Goal: Book appointment/travel/reservation

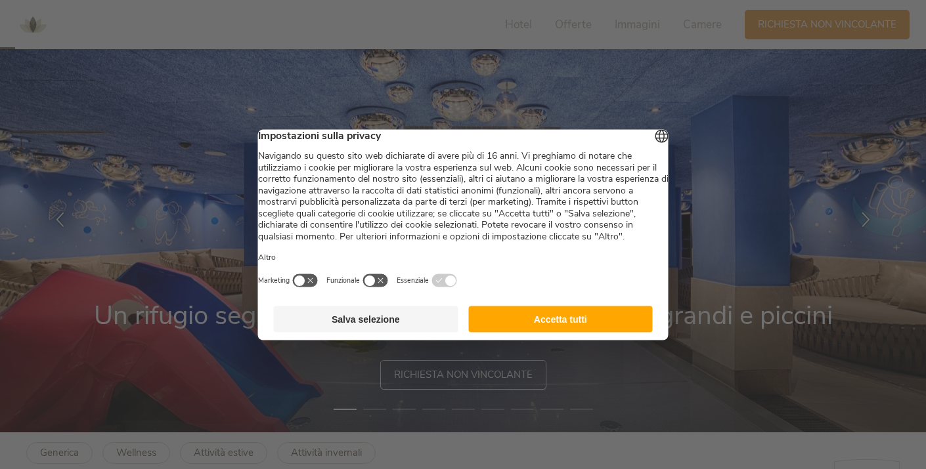
click at [517, 324] on button "Accetta tutti" at bounding box center [560, 319] width 184 height 26
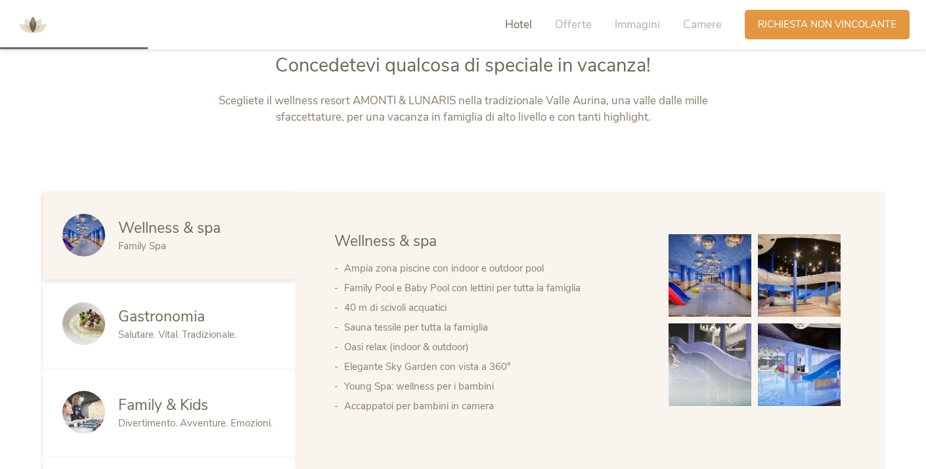
scroll to position [633, 0]
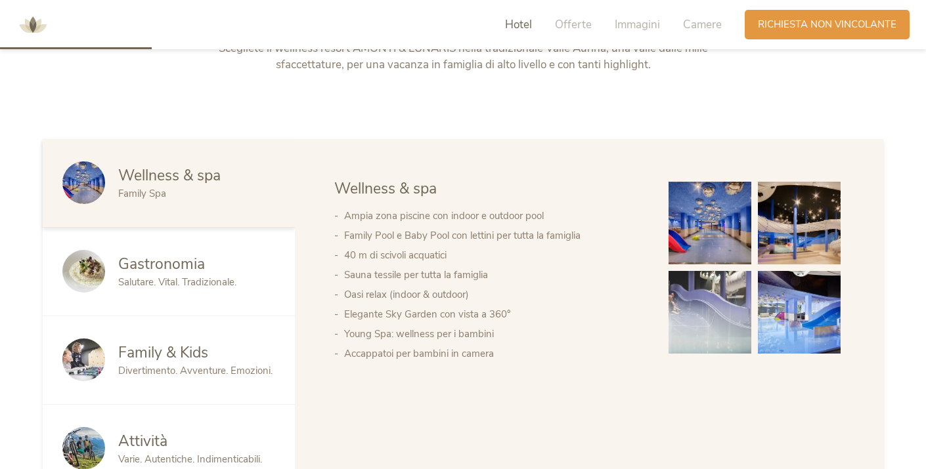
click at [725, 225] on img at bounding box center [709, 223] width 83 height 83
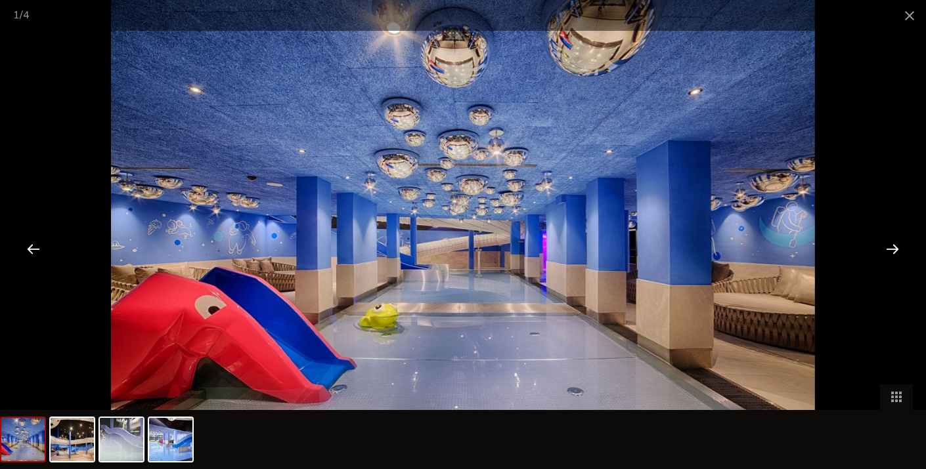
click at [892, 257] on div at bounding box center [892, 248] width 41 height 41
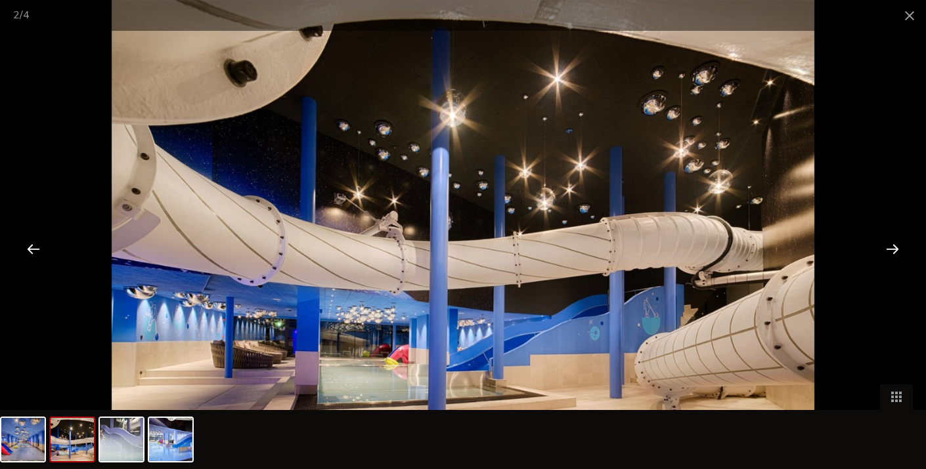
click at [892, 257] on div at bounding box center [892, 248] width 41 height 41
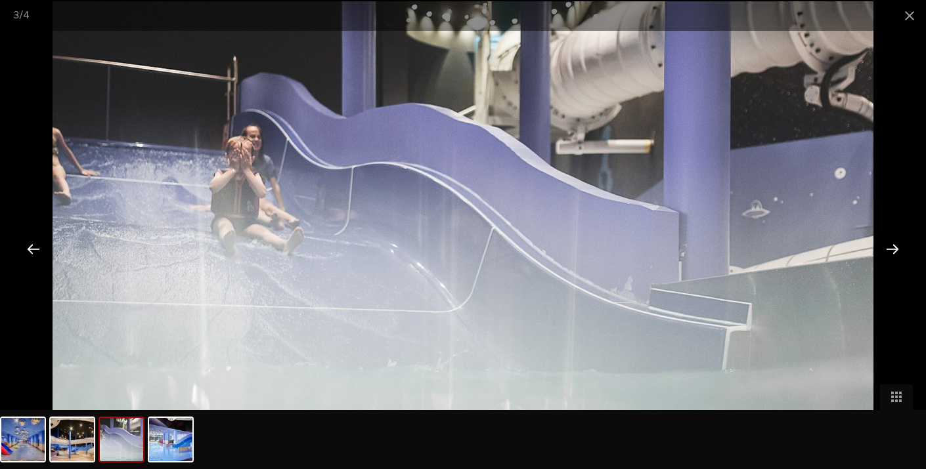
click at [892, 257] on div at bounding box center [892, 248] width 41 height 41
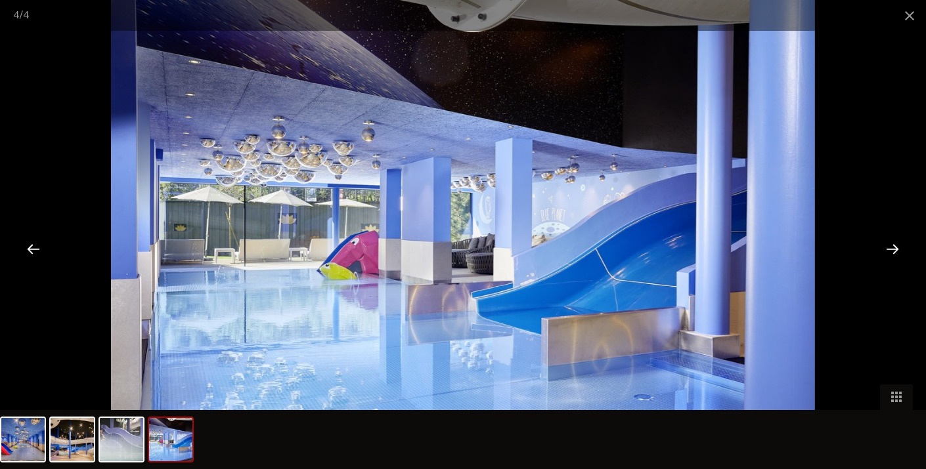
click at [892, 257] on div at bounding box center [892, 248] width 41 height 41
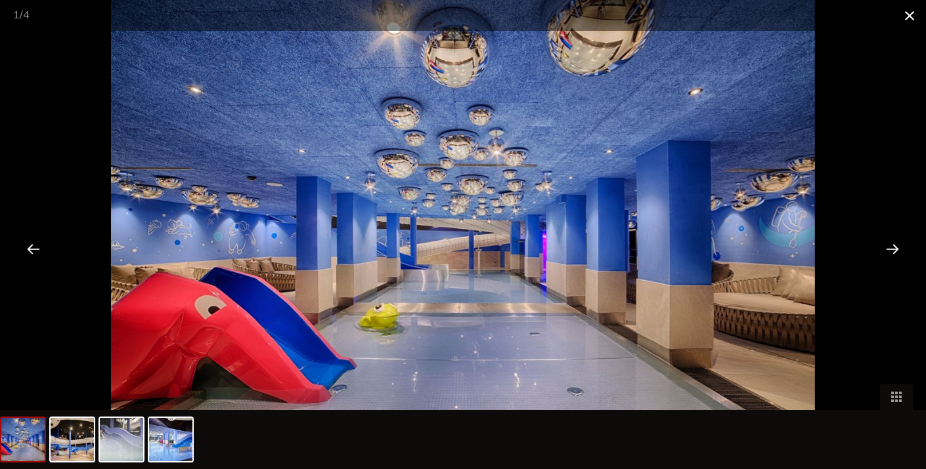
click at [917, 18] on span at bounding box center [909, 15] width 33 height 31
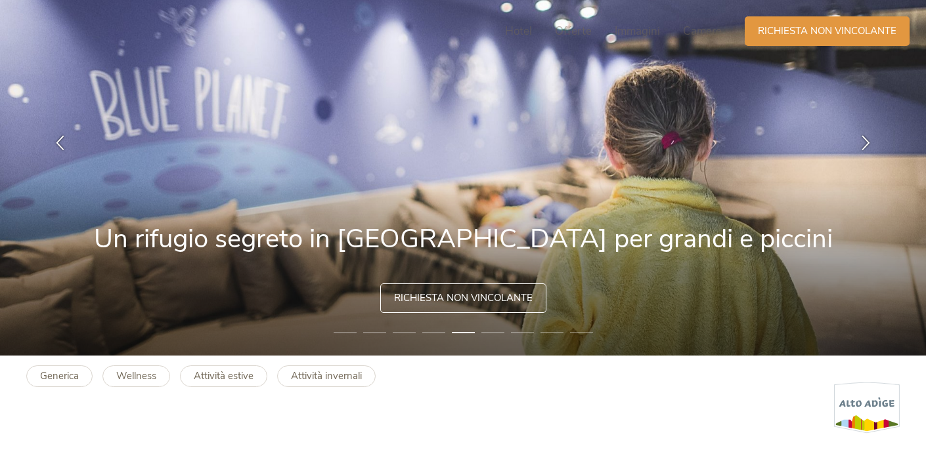
scroll to position [0, 0]
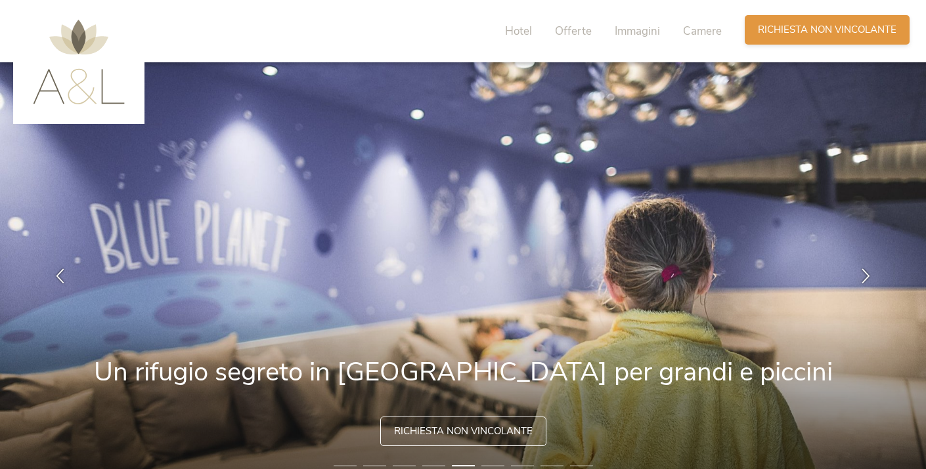
click at [771, 20] on div "Richiesta [PERSON_NAME] non vincolante" at bounding box center [826, 30] width 165 height 30
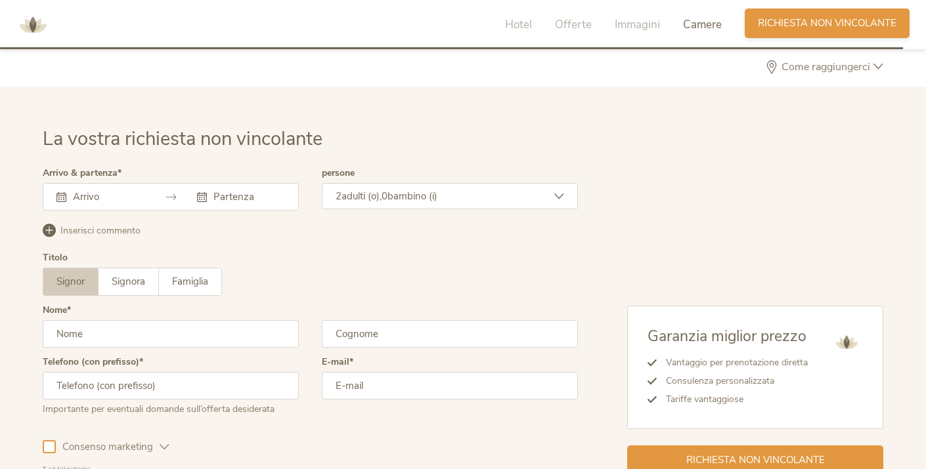
scroll to position [3788, 0]
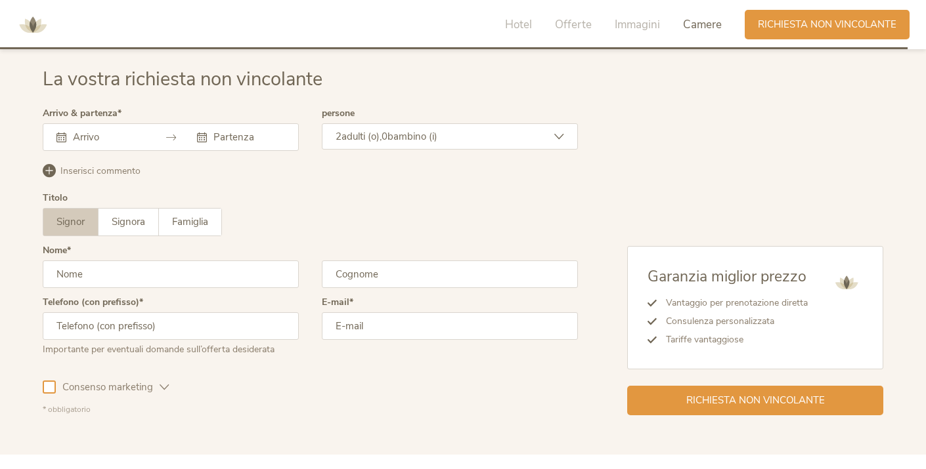
click at [140, 135] on input "text" at bounding box center [107, 137] width 75 height 13
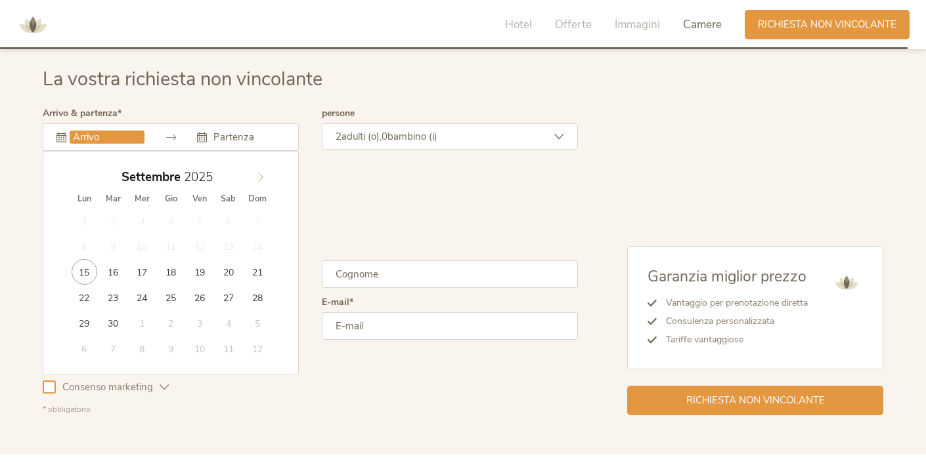
click at [260, 175] on icon at bounding box center [261, 177] width 5 height 9
type input "[DATE]"
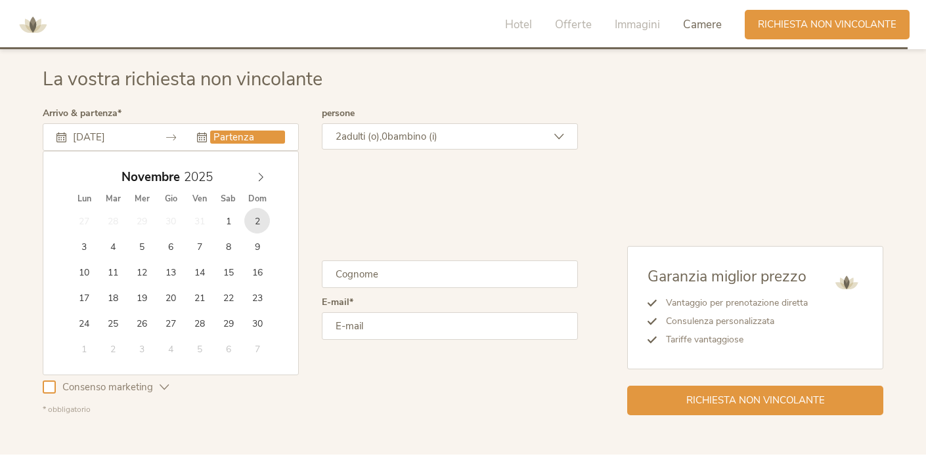
type input "[DATE]"
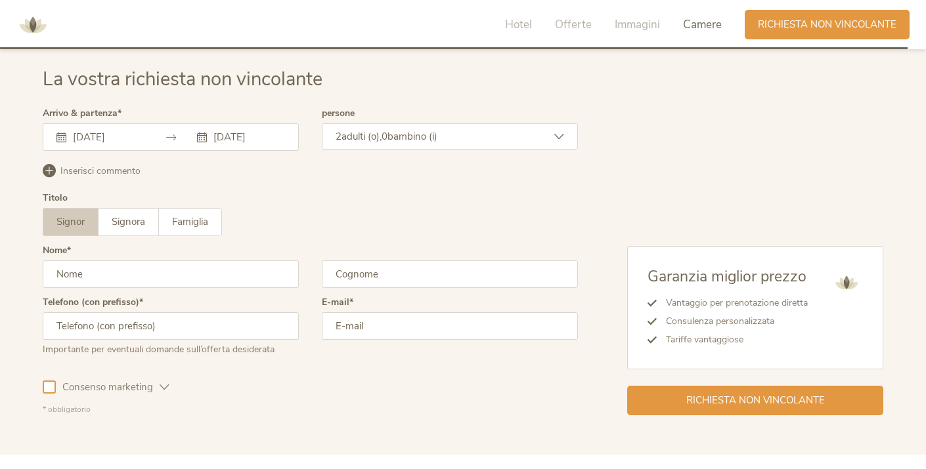
click at [380, 139] on span "adulti (o)," at bounding box center [361, 136] width 40 height 13
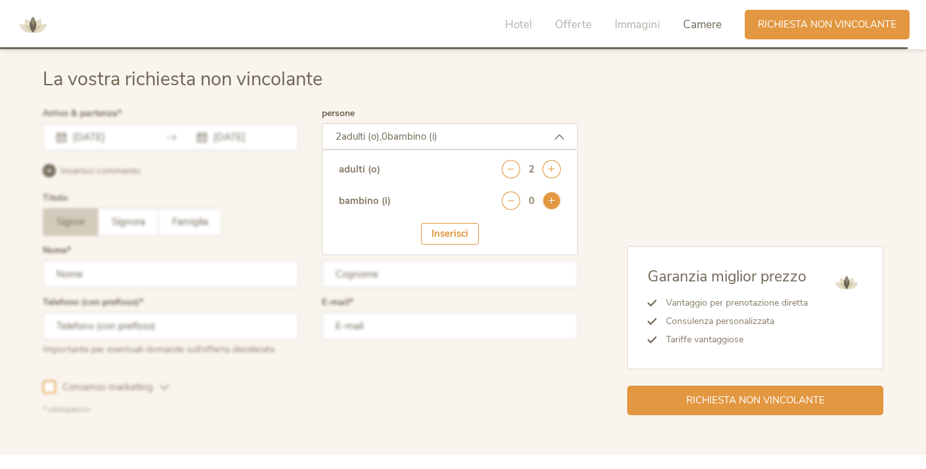
click at [554, 194] on icon at bounding box center [551, 201] width 18 height 18
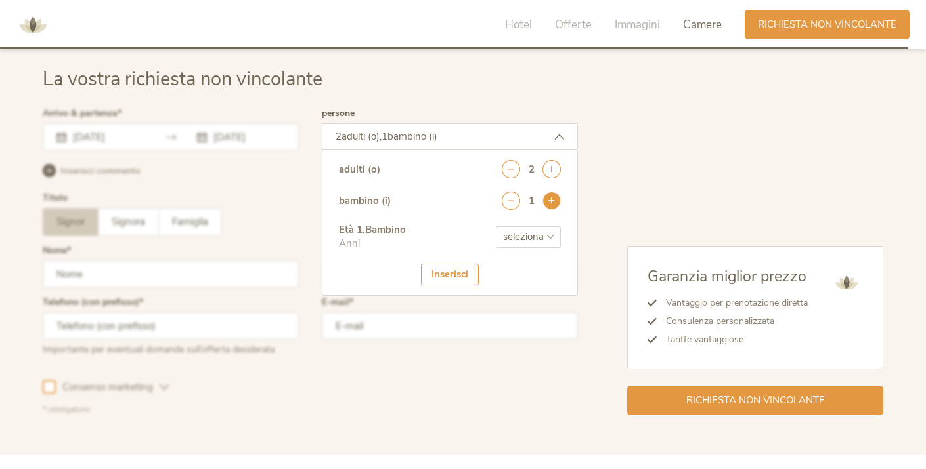
click at [554, 194] on icon at bounding box center [551, 201] width 18 height 18
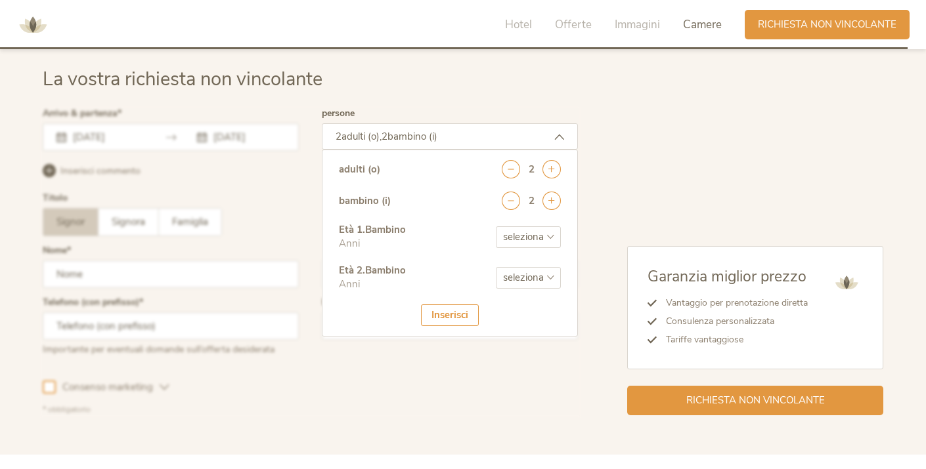
click at [542, 223] on div "Età 1 . Bambino Anni seleziona 0 1 2 3 4 5 6 7 8 9 10 11 12 13 14 15 16 17" at bounding box center [450, 243] width 222 height 41
click at [522, 235] on select "seleziona 0 1 2 3 4 5 6 7 8 9 10 11 12 13 14 15 16 17" at bounding box center [528, 237] width 65 height 22
select select "10"
click at [532, 286] on select "seleziona 0 1 2 3 4 5 6 7 8 9 10 11 12 13 14 15 16 17" at bounding box center [528, 278] width 65 height 22
select select "7"
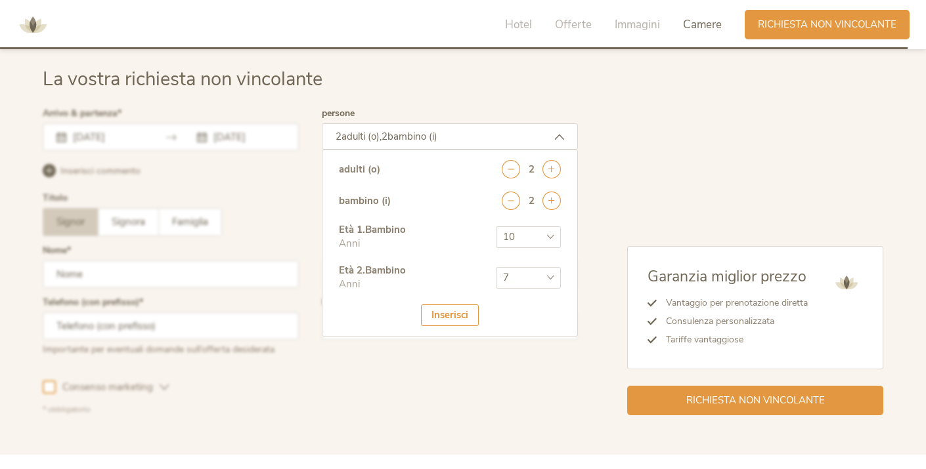
click at [452, 319] on div "Inserisci" at bounding box center [450, 316] width 58 height 22
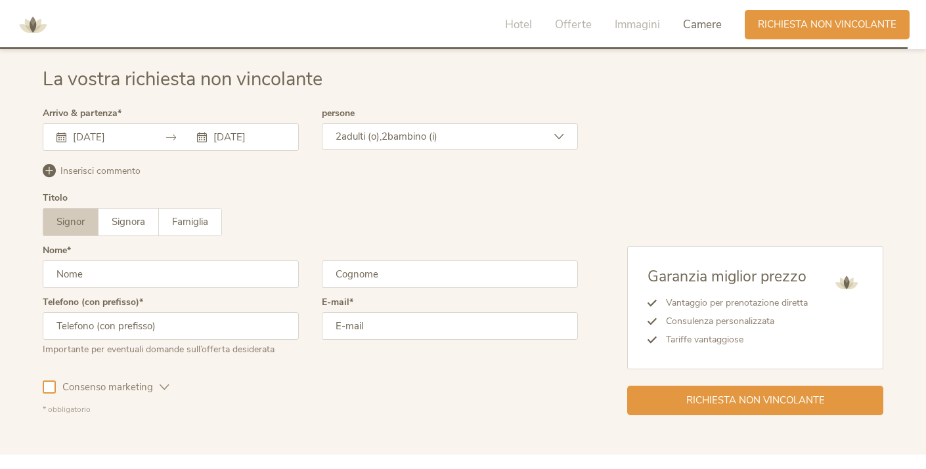
click at [194, 272] on input "text" at bounding box center [171, 275] width 256 height 28
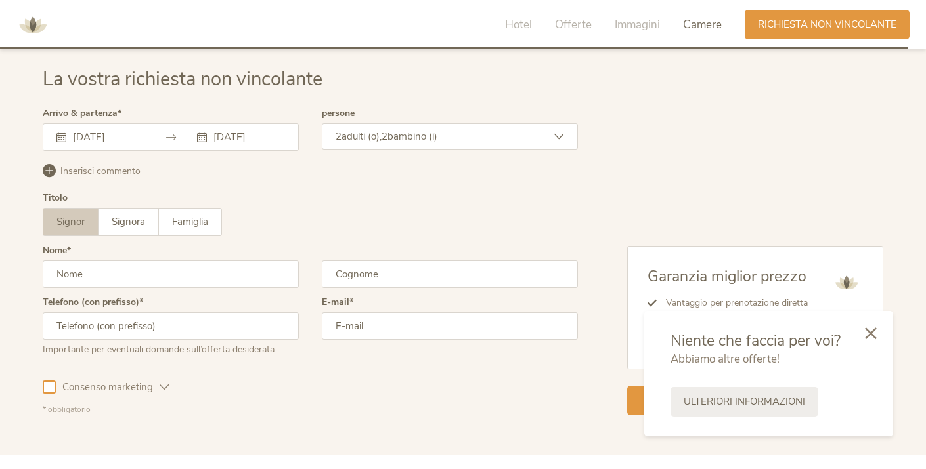
type input "[PERSON_NAME]"
type input "Dotti"
type input "3392667301"
type input "[PERSON_NAME][EMAIL_ADDRESS][DOMAIN_NAME]"
click at [51, 389] on div at bounding box center [49, 387] width 13 height 13
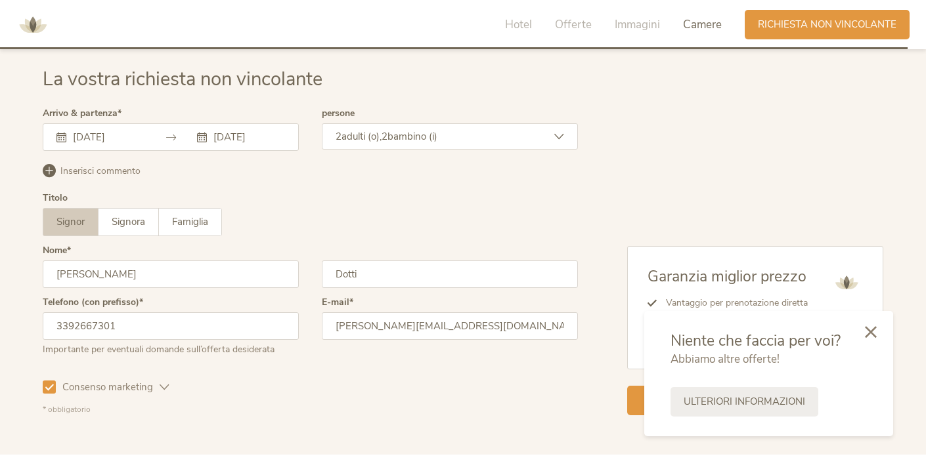
click at [870, 335] on icon at bounding box center [871, 332] width 12 height 12
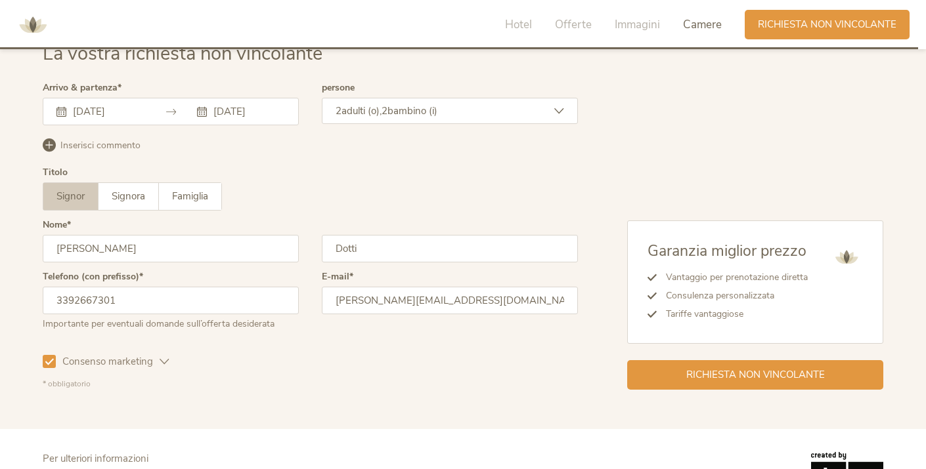
scroll to position [3835, 0]
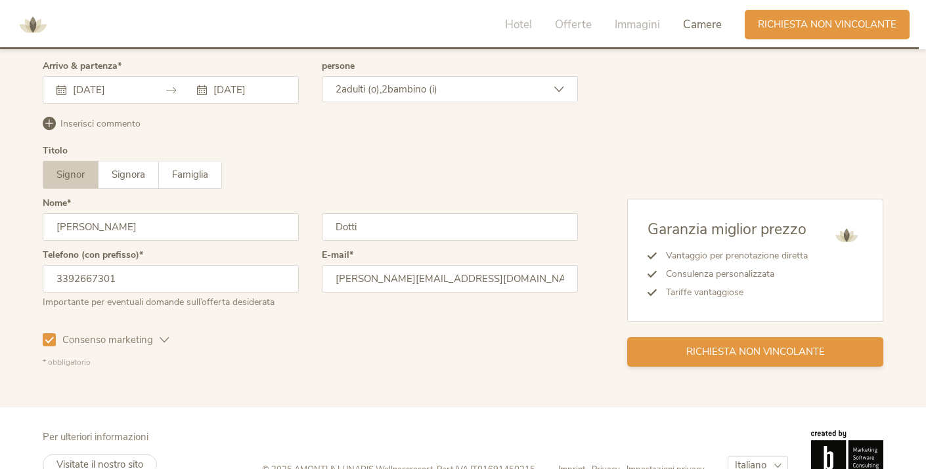
click at [725, 350] on span "Richiesta non vincolante" at bounding box center [755, 352] width 139 height 14
